Goal: Task Accomplishment & Management: Manage account settings

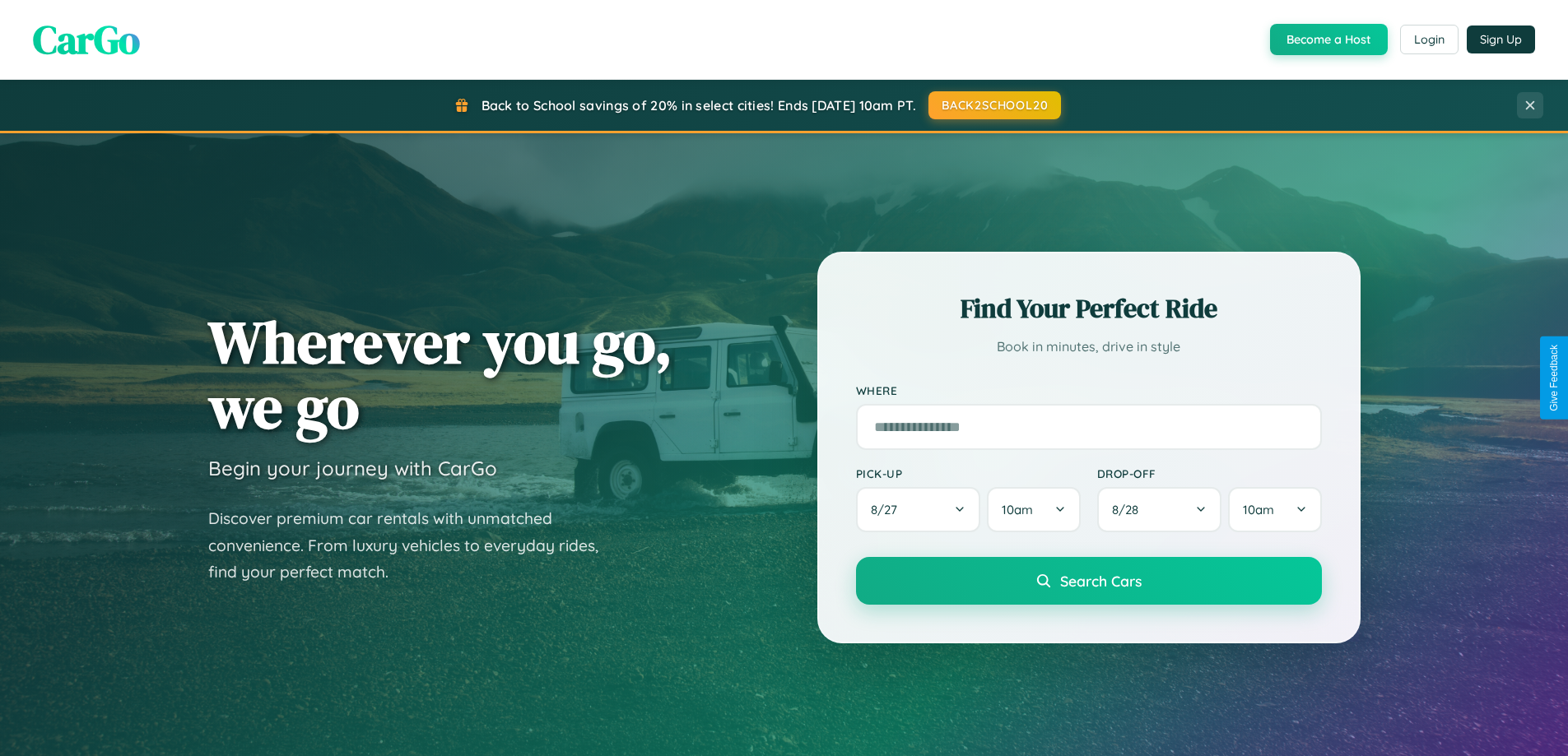
scroll to position [3166, 0]
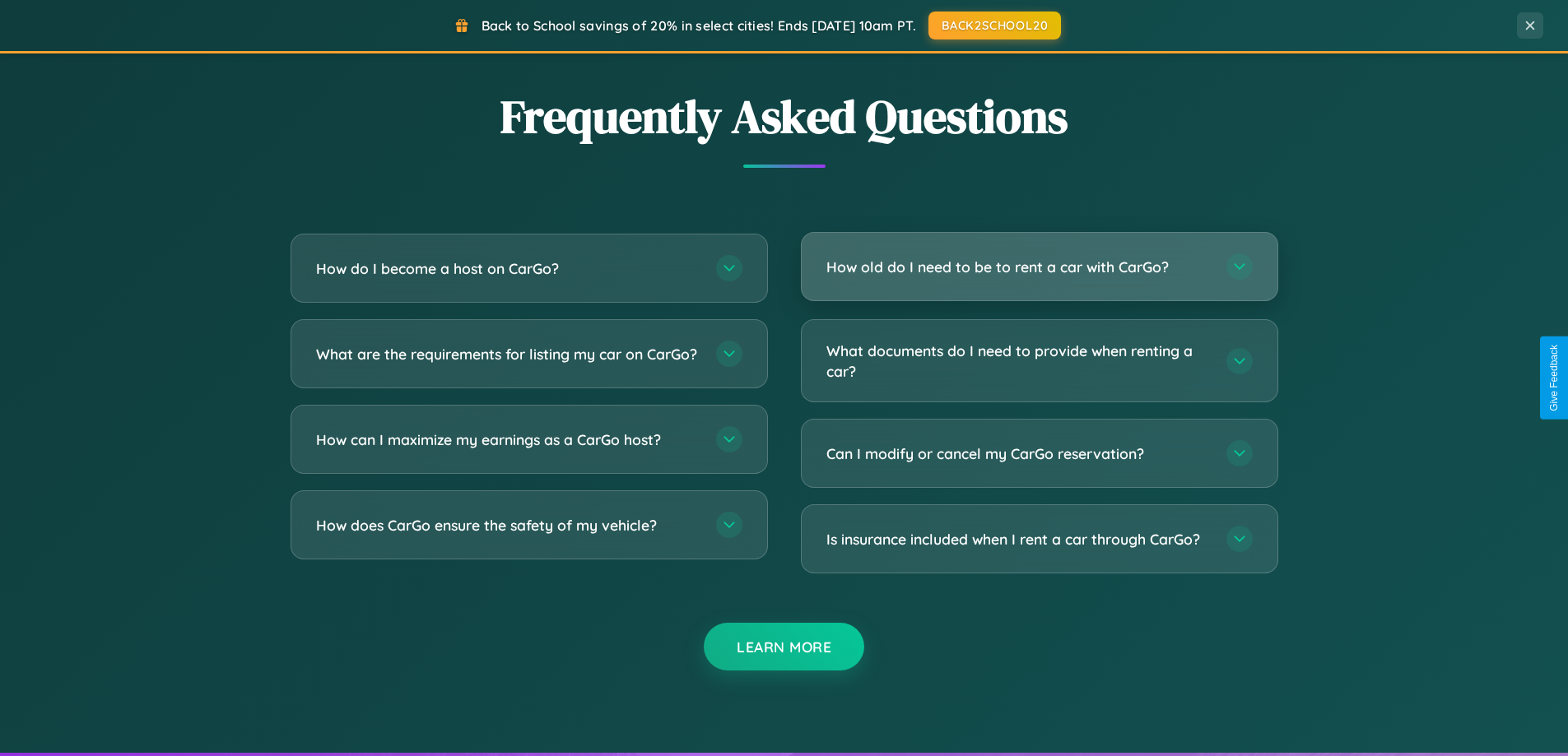
click at [1039, 268] on h3 "How old do I need to be to rent a car with CarGo?" at bounding box center [1018, 266] width 384 height 20
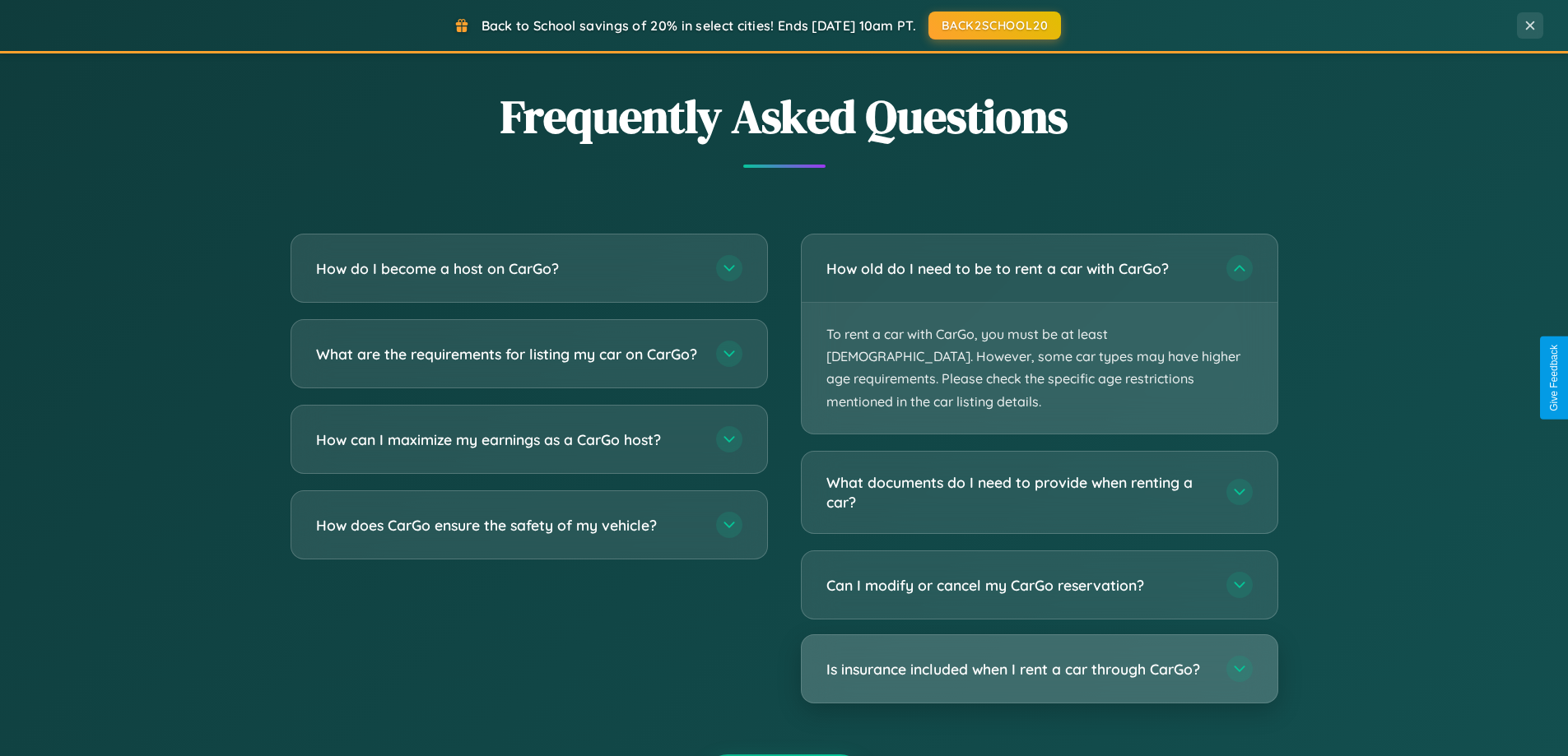
click at [1039, 659] on h3 "Is insurance included when I rent a car through CarGo?" at bounding box center [1018, 668] width 384 height 20
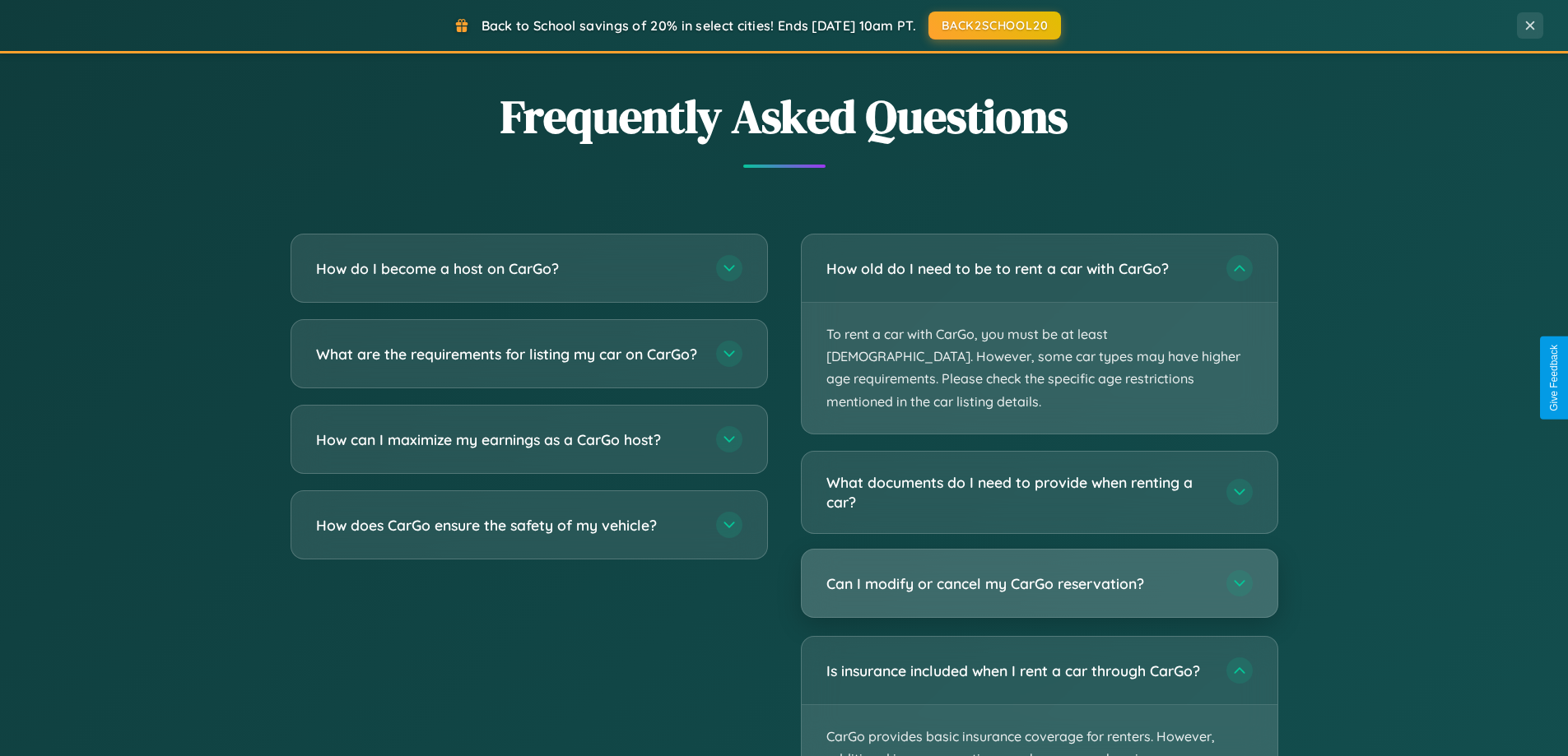
click at [1039, 574] on h3 "Can I modify or cancel my CarGo reservation?" at bounding box center [1018, 583] width 384 height 20
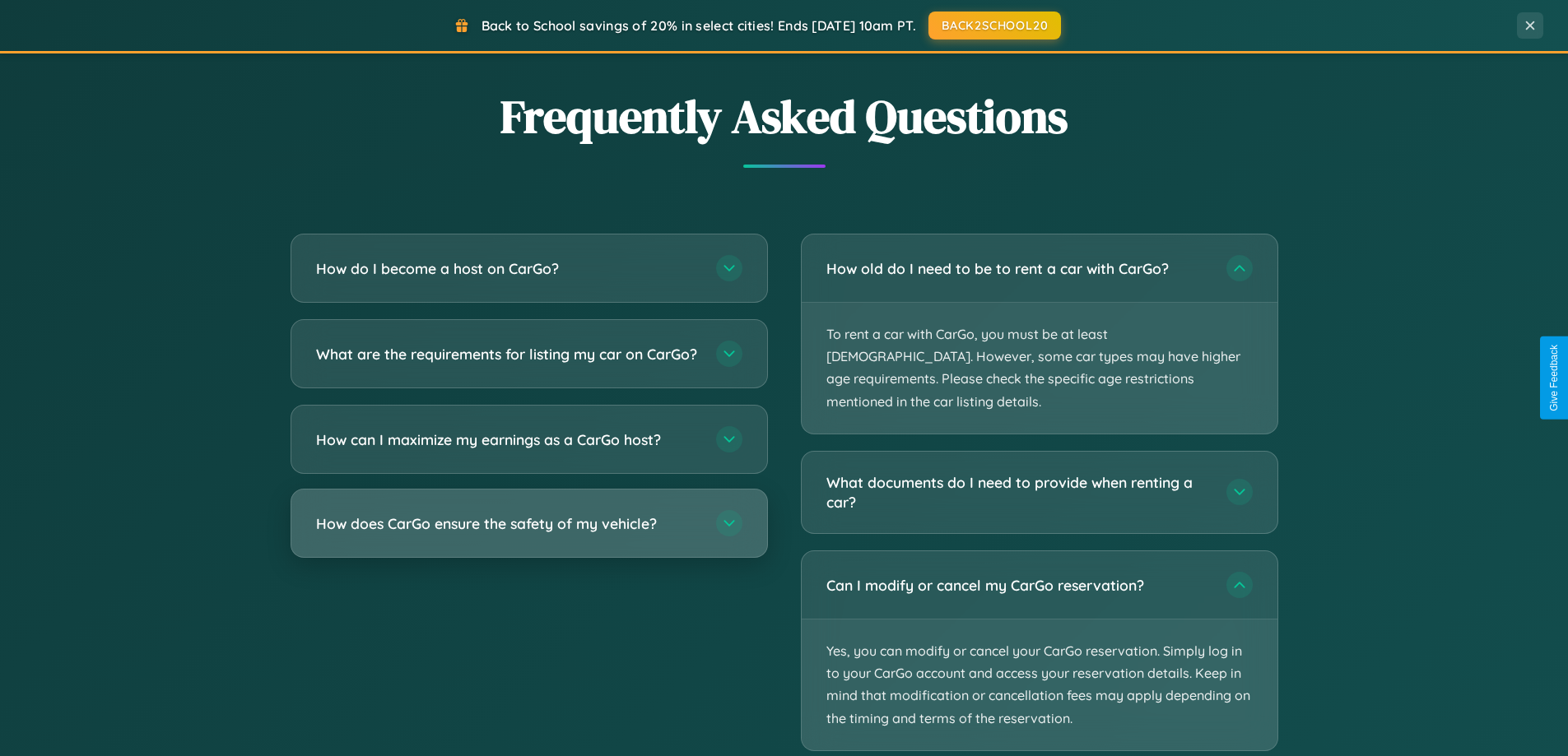
click at [529, 534] on h3 "How does CarGo ensure the safety of my vehicle?" at bounding box center [509, 523] width 384 height 20
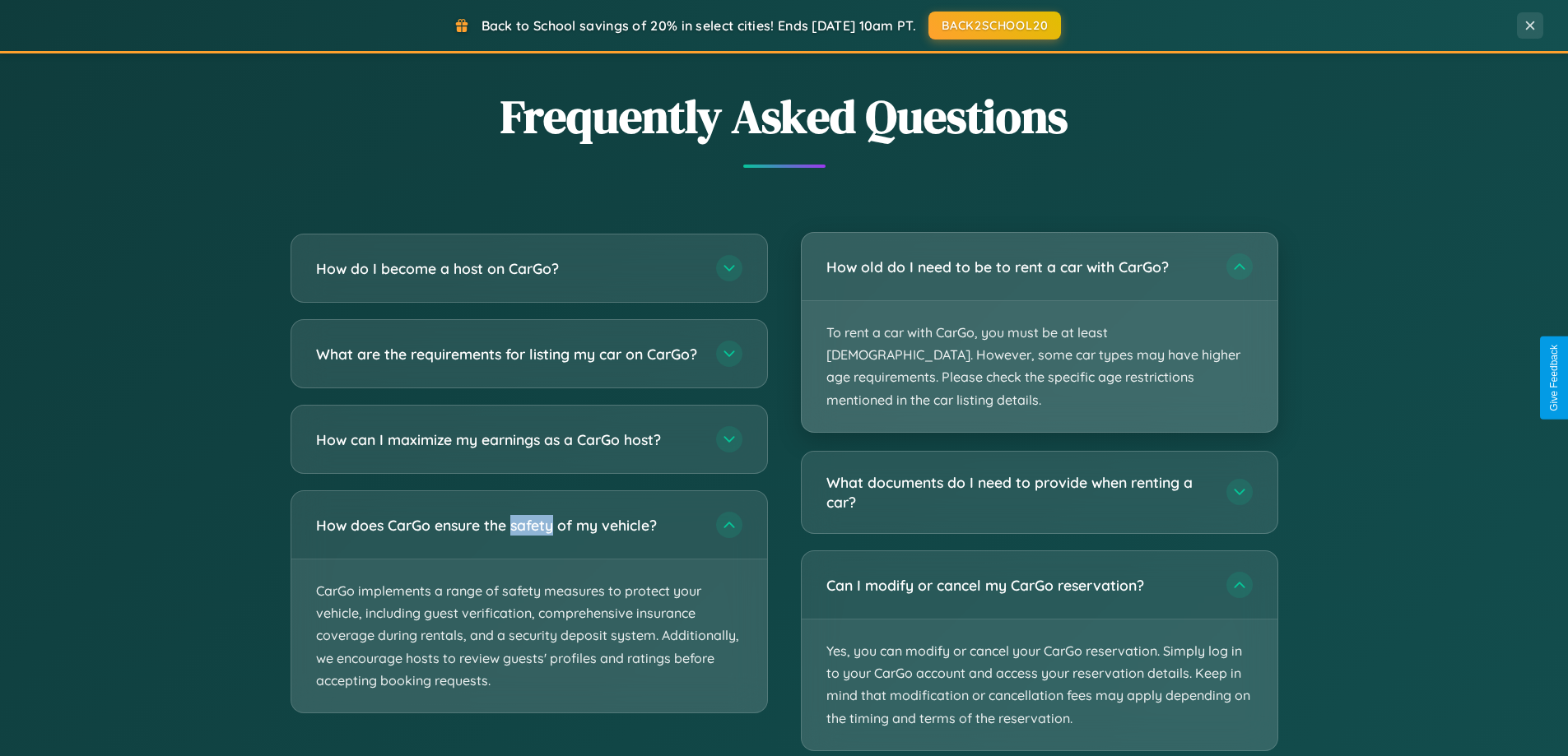
click at [1039, 321] on p "To rent a car with CarGo, you must be at least [DEMOGRAPHIC_DATA]. However, som…" at bounding box center [1039, 366] width 476 height 131
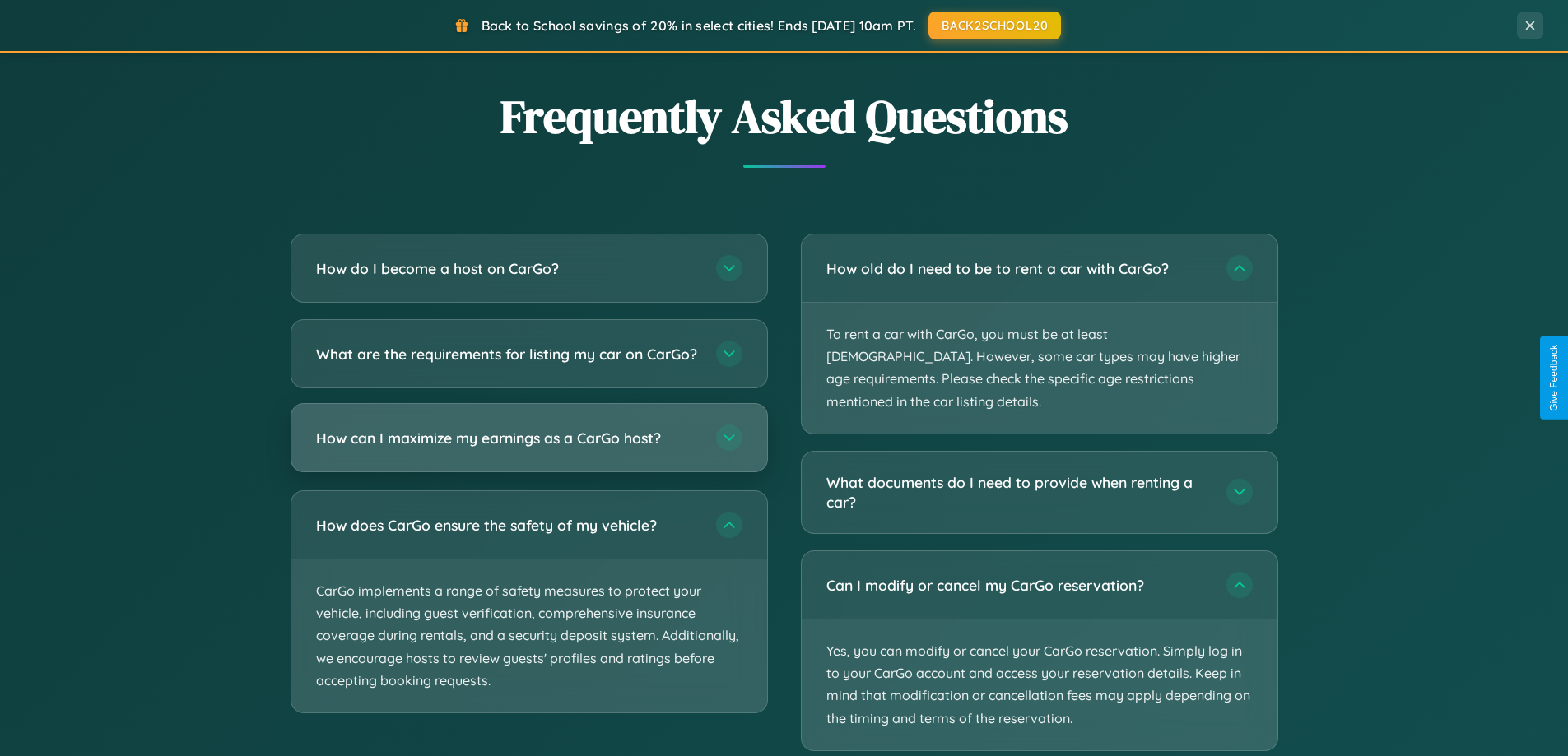
click at [529, 448] on h3 "How can I maximize my earnings as a CarGo host?" at bounding box center [509, 438] width 384 height 20
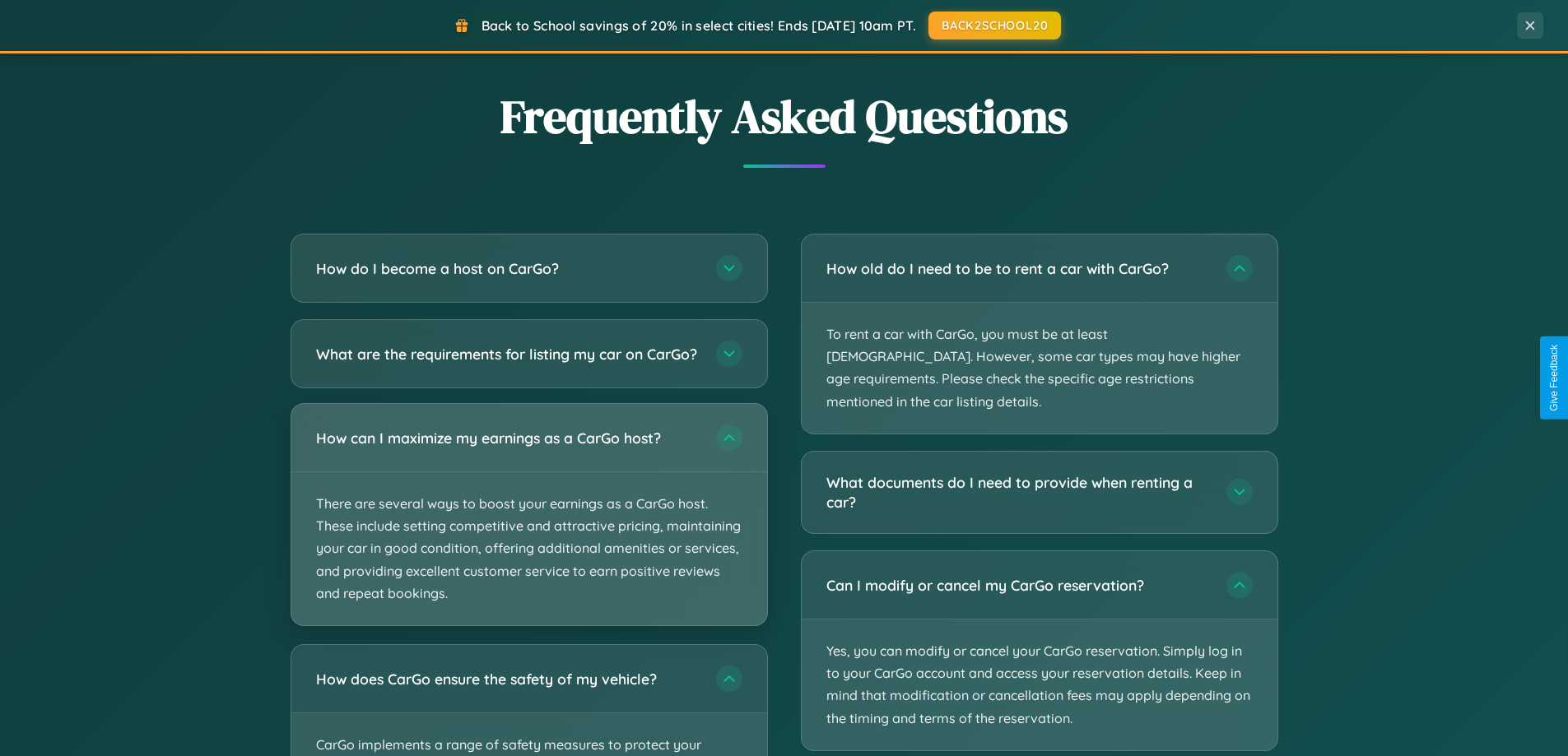
scroll to position [0, 0]
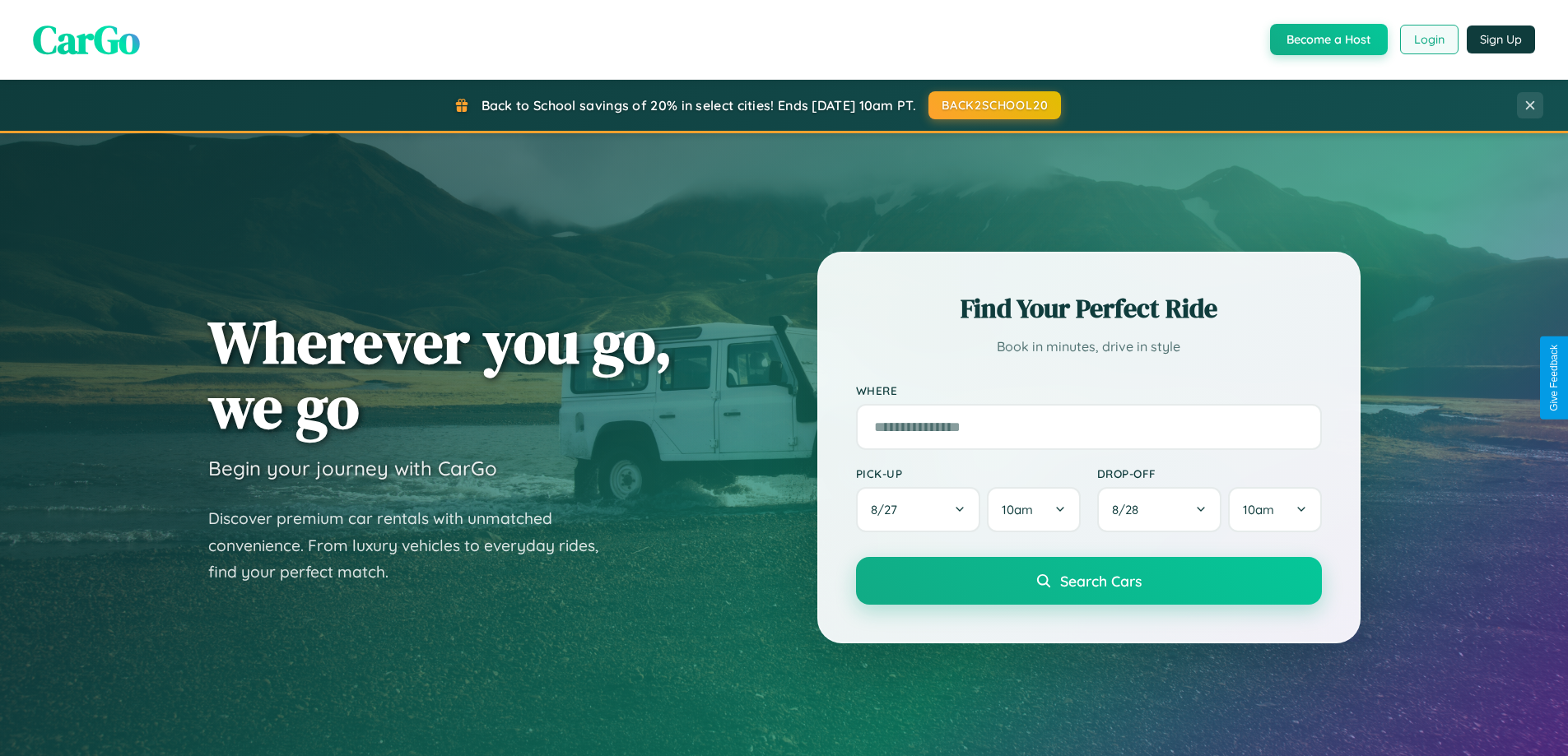
click at [1428, 40] on button "Login" at bounding box center [1429, 40] width 59 height 30
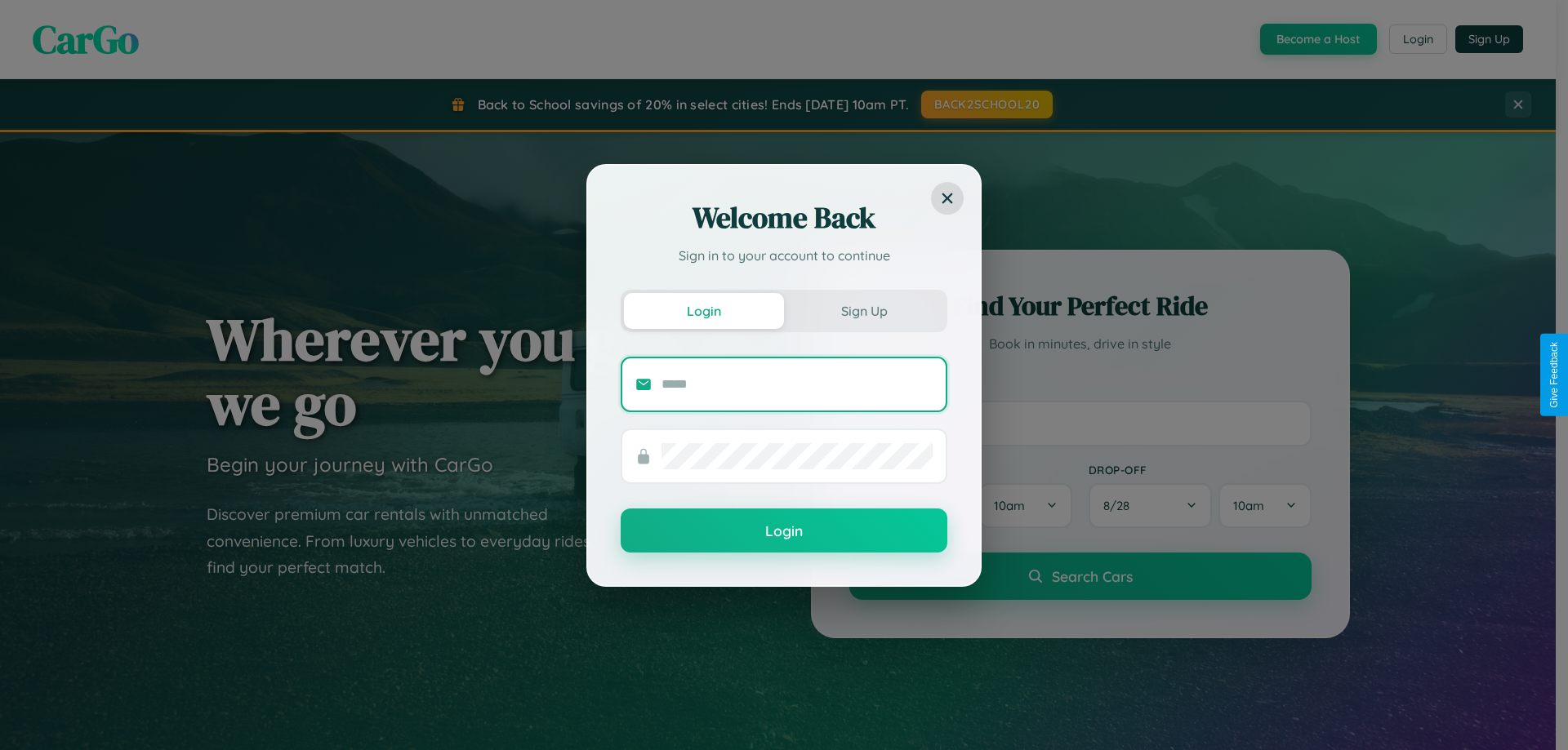
click at [797, 384] on input "text" at bounding box center [796, 384] width 271 height 26
type input "**********"
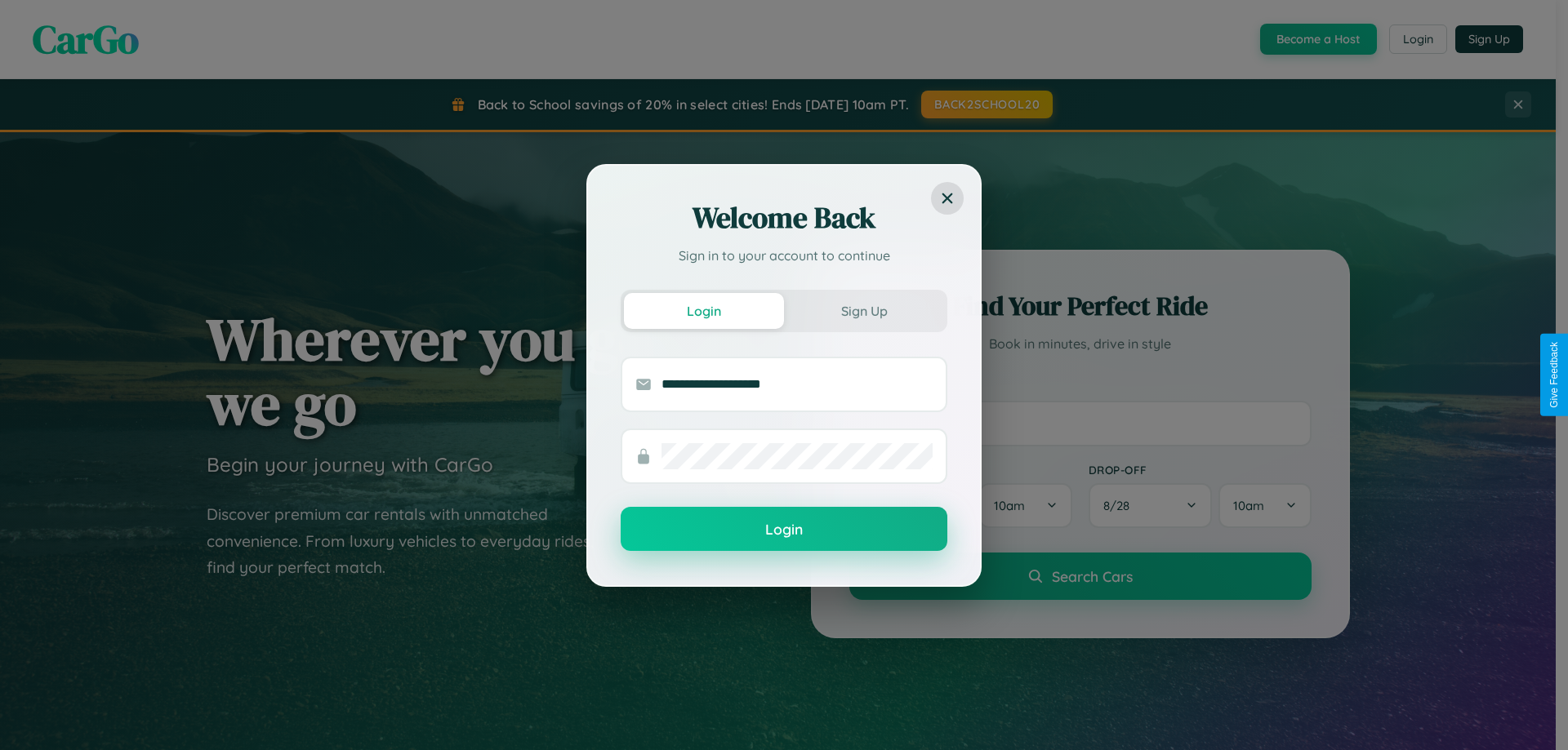
click at [784, 530] on button "Login" at bounding box center [783, 529] width 326 height 44
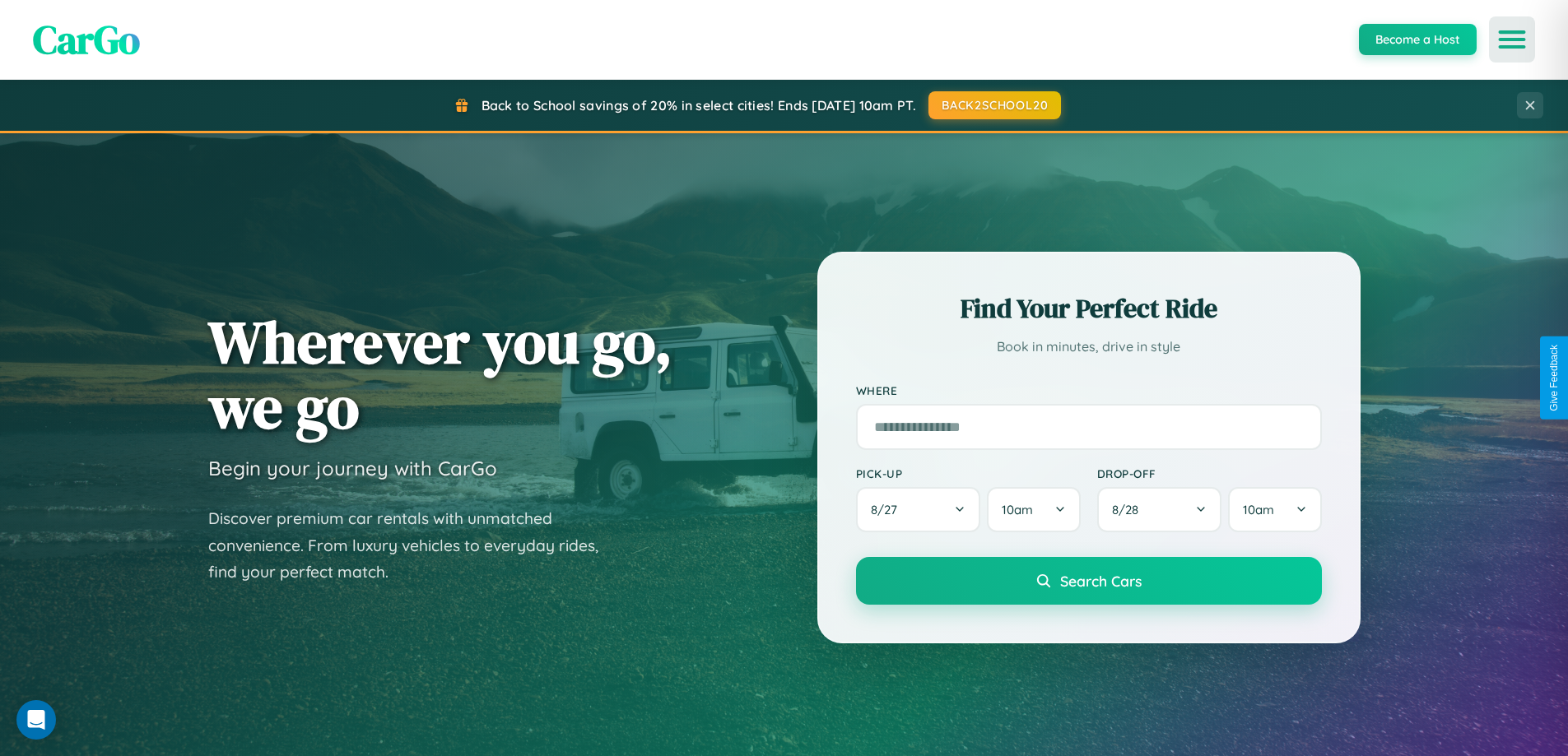
click at [1512, 40] on icon "Open menu" at bounding box center [1512, 39] width 24 height 14
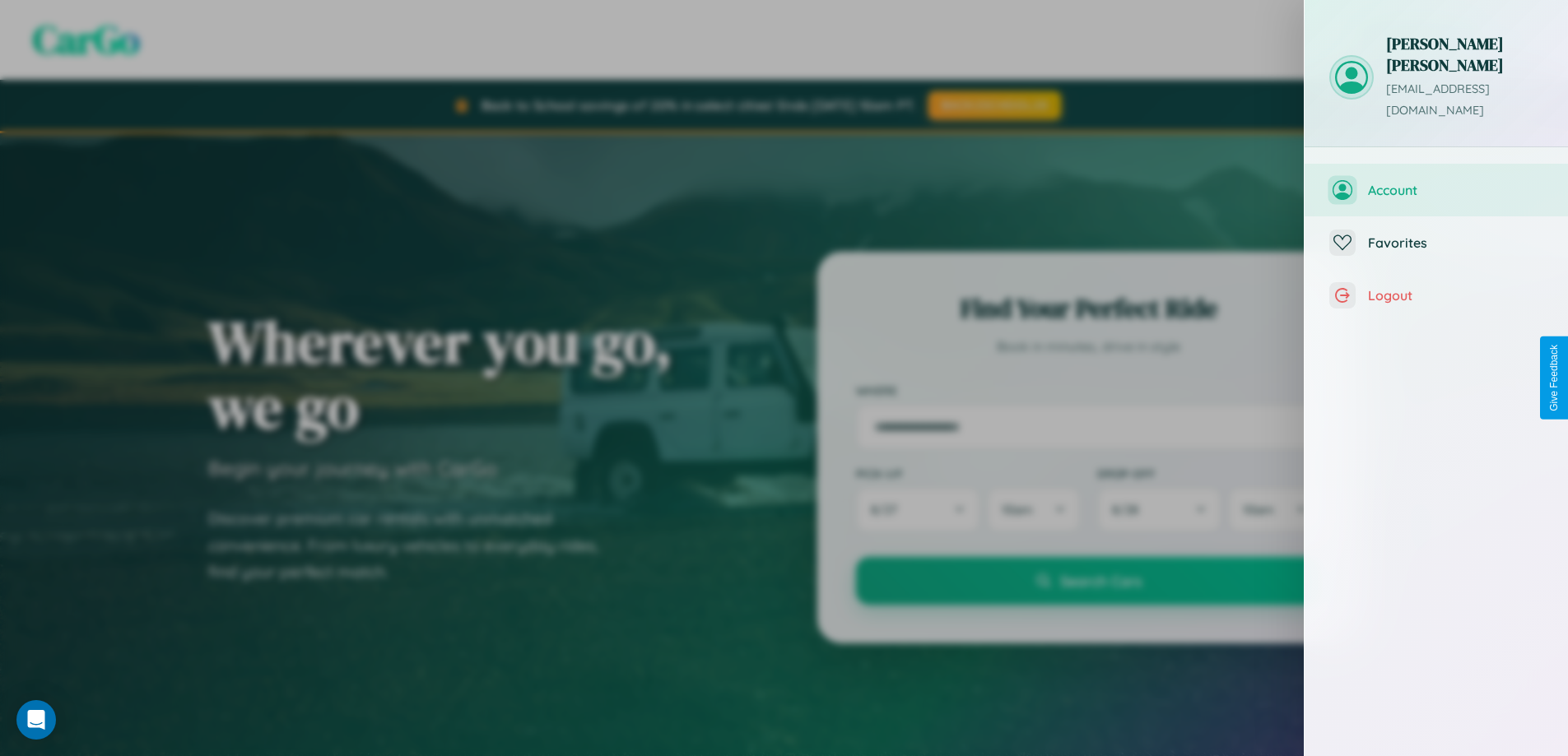
click at [1437, 182] on span "Account" at bounding box center [1456, 190] width 176 height 16
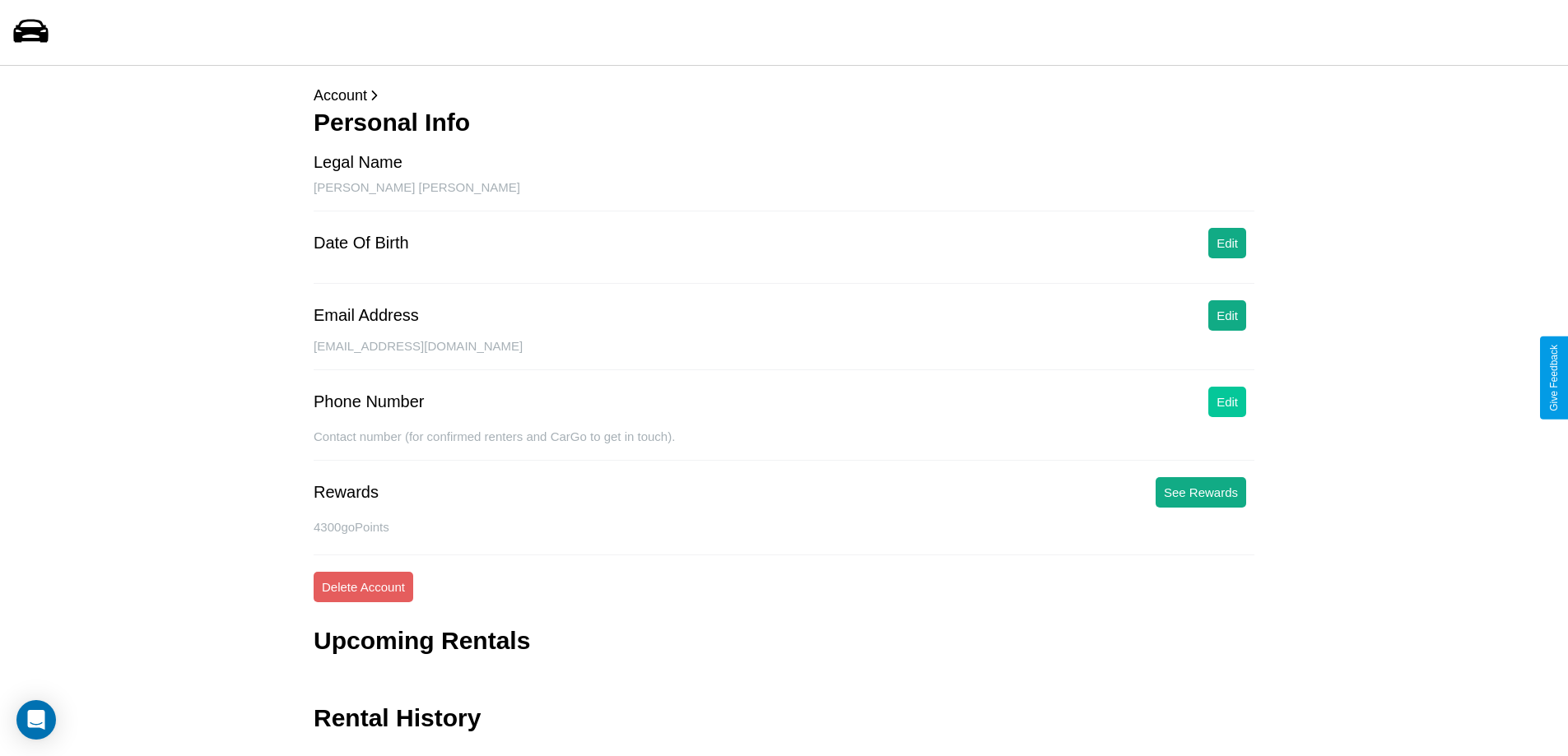
click at [1227, 401] on button "Edit" at bounding box center [1226, 402] width 38 height 31
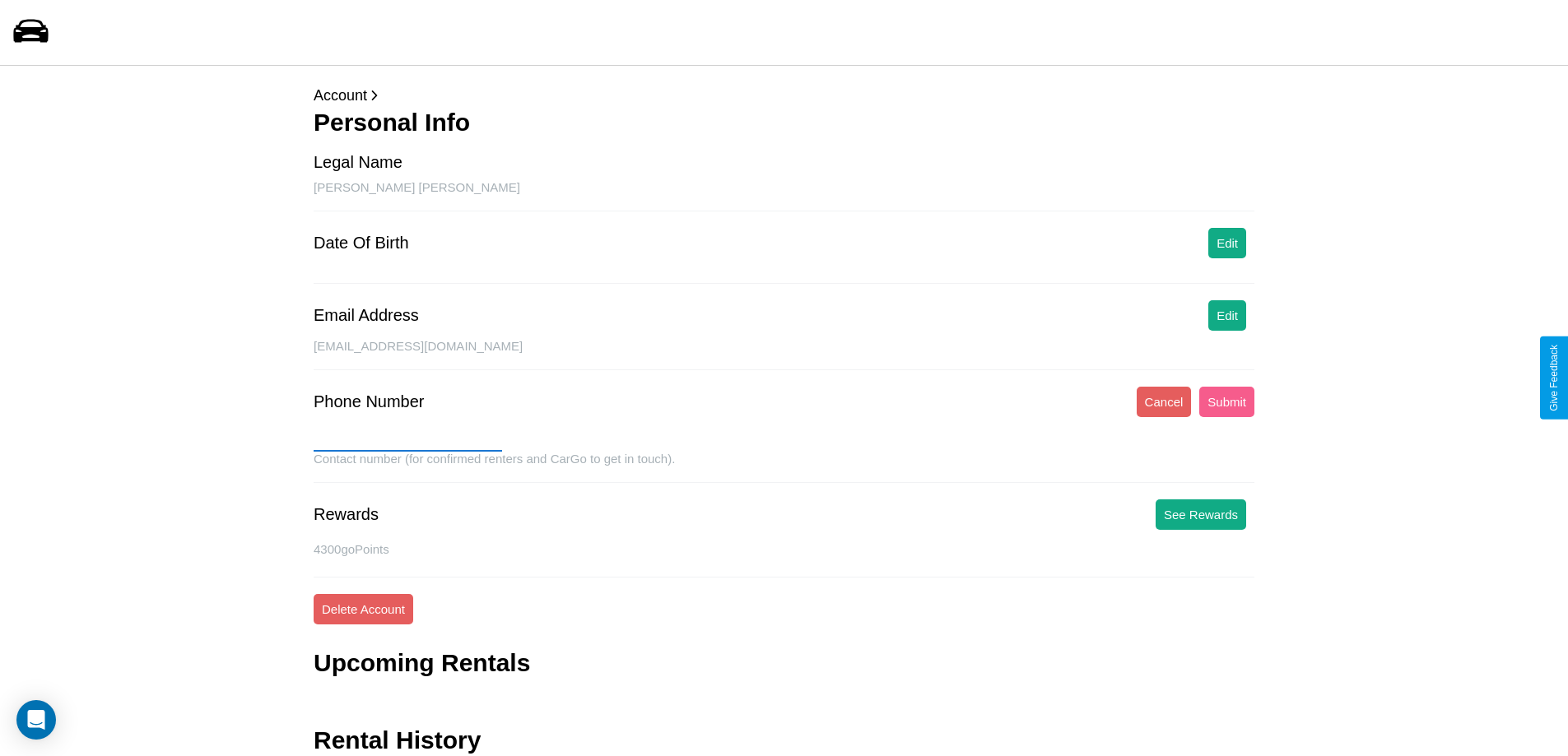
click at [407, 439] on input "text" at bounding box center [407, 438] width 188 height 26
type input "**********"
